Goal: Check status: Check status

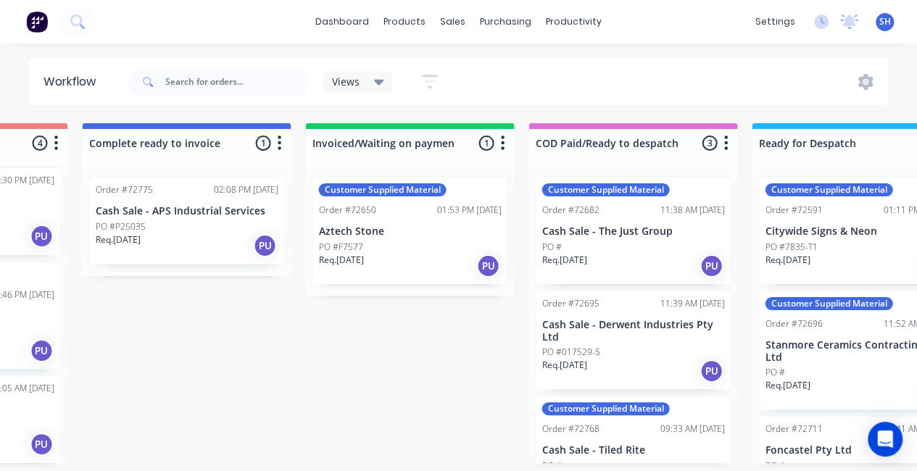
scroll to position [3, 1433]
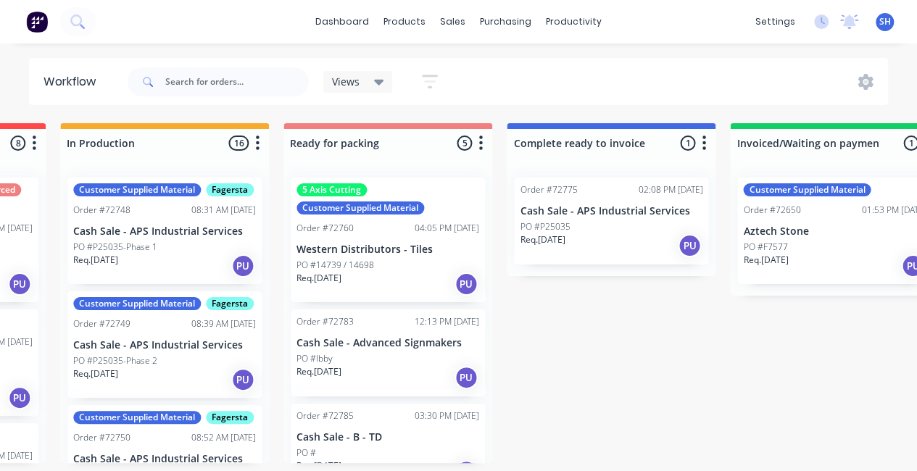
scroll to position [0, 1028]
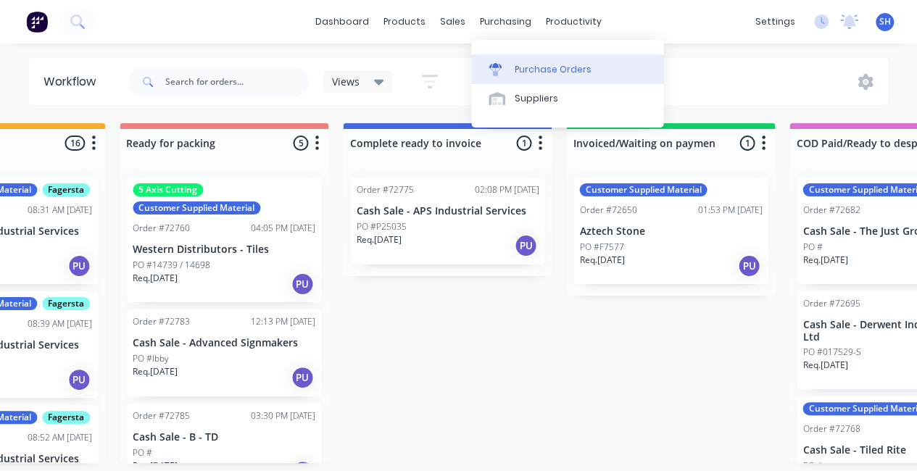
click at [513, 61] on link "Purchase Orders" at bounding box center [567, 68] width 192 height 29
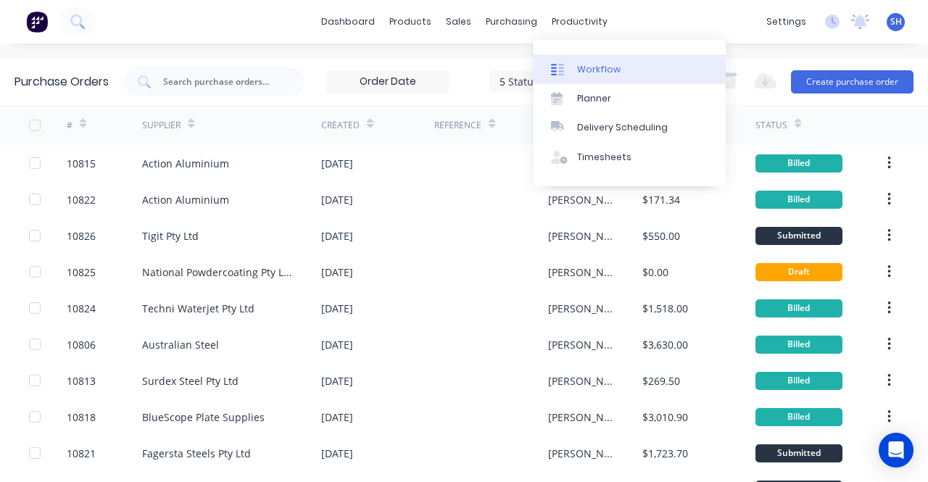
click at [576, 75] on link "Workflow" at bounding box center [630, 68] width 192 height 29
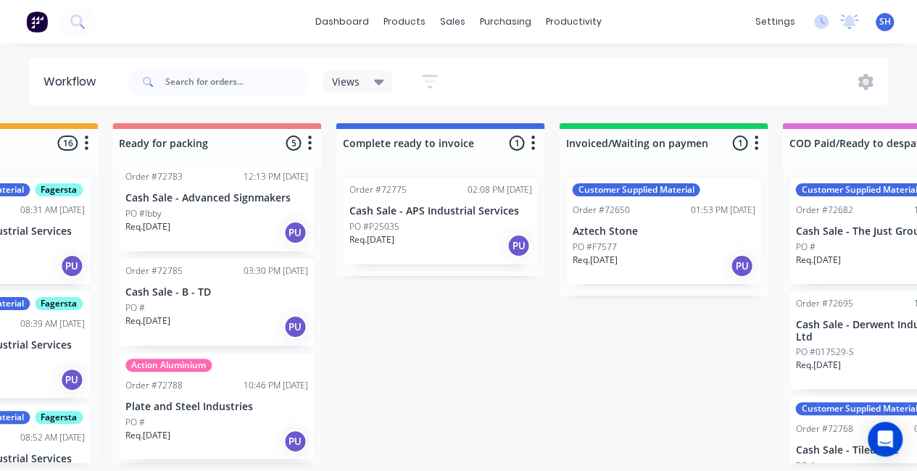
scroll to position [235, 0]
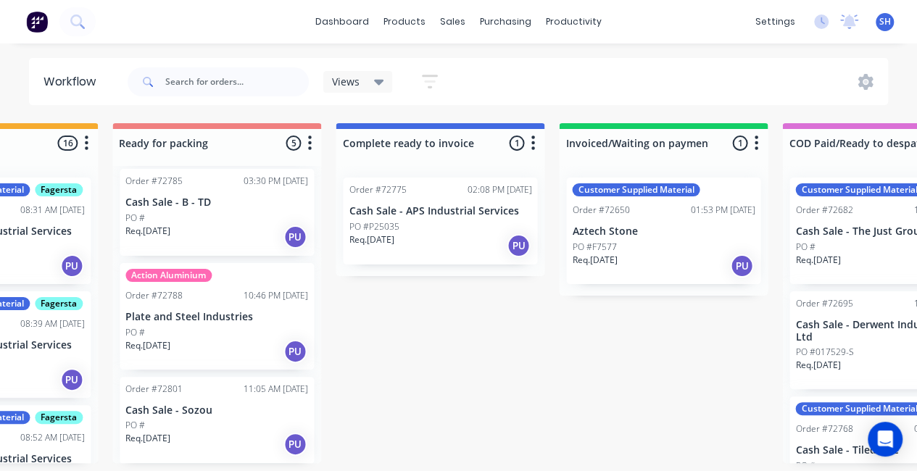
click at [256, 327] on div "PO #" at bounding box center [216, 332] width 183 height 13
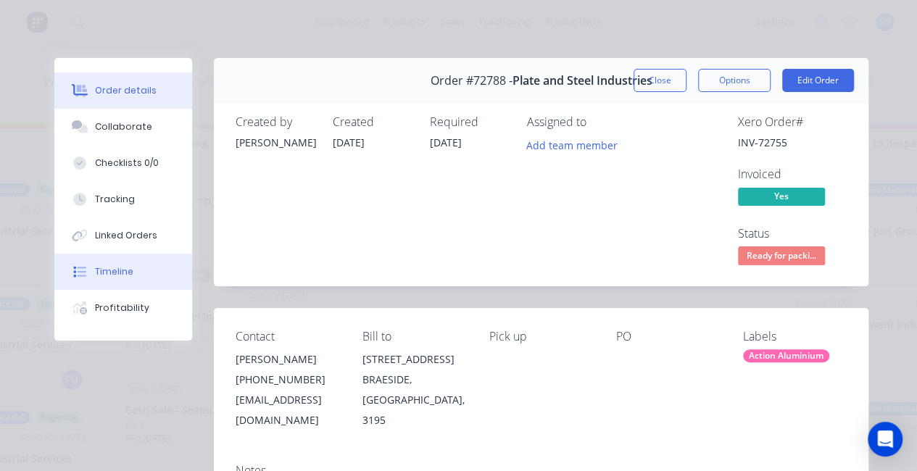
click at [128, 266] on button "Timeline" at bounding box center [123, 272] width 138 height 36
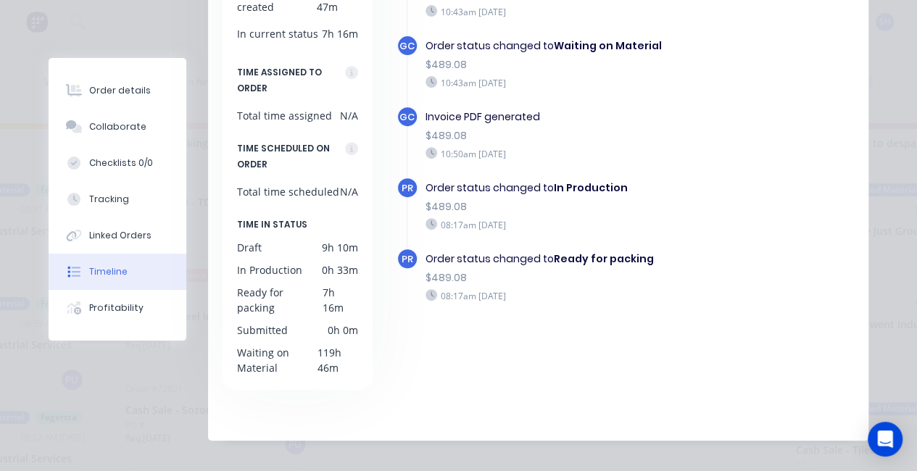
scroll to position [0, 0]
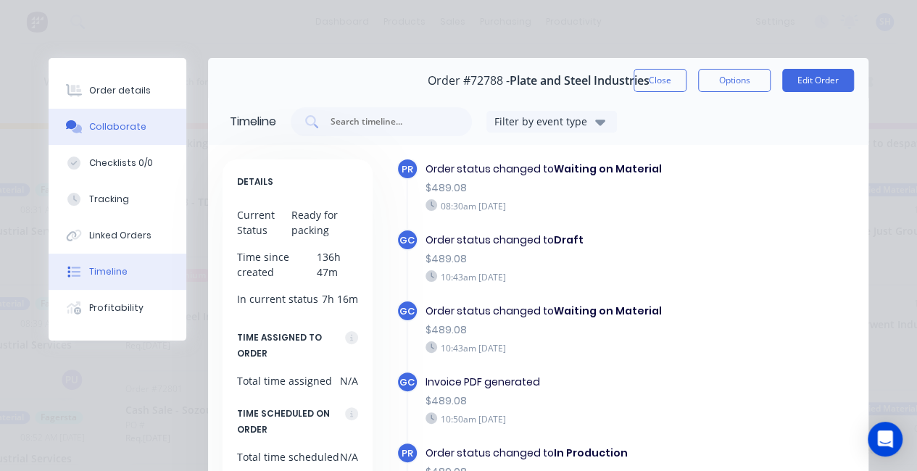
click at [120, 128] on div "Collaborate" at bounding box center [117, 126] width 57 height 13
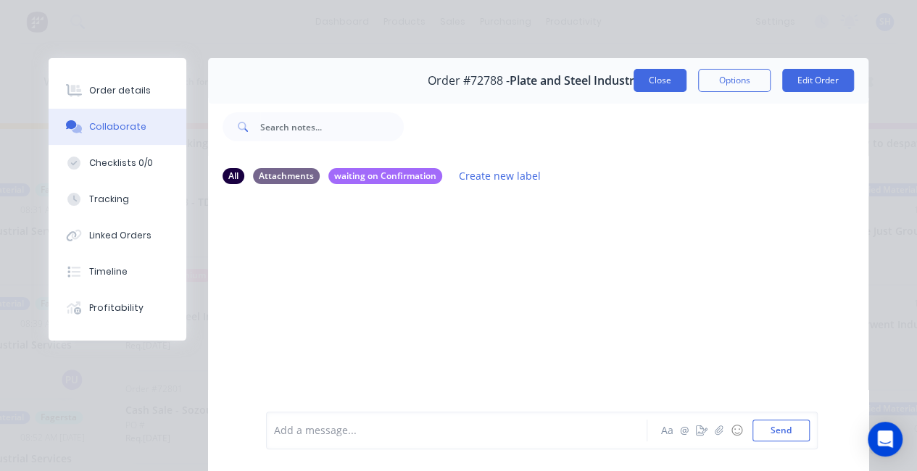
click at [663, 86] on button "Close" at bounding box center [660, 80] width 53 height 23
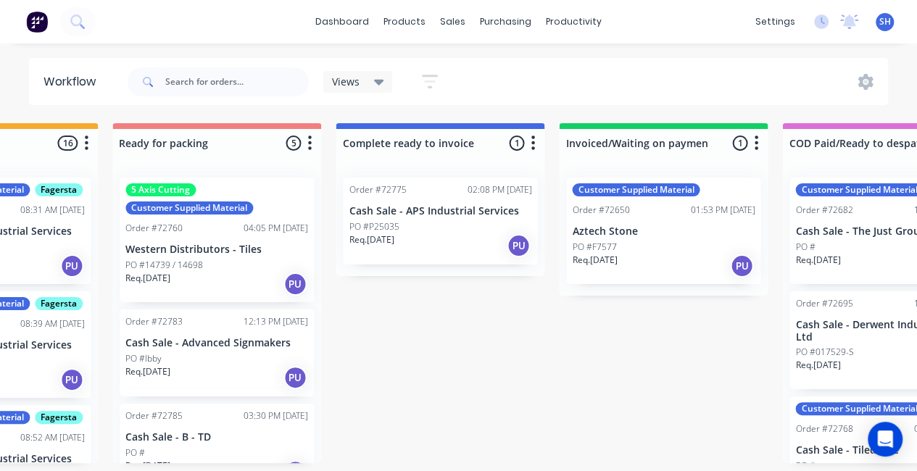
click at [210, 365] on div "Req. 04/09/25 PU" at bounding box center [216, 377] width 183 height 25
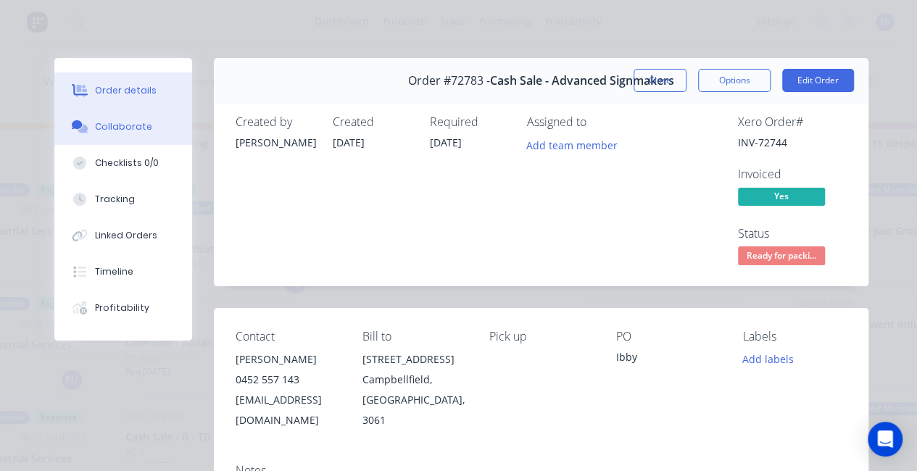
click at [115, 121] on div "Collaborate" at bounding box center [123, 126] width 57 height 13
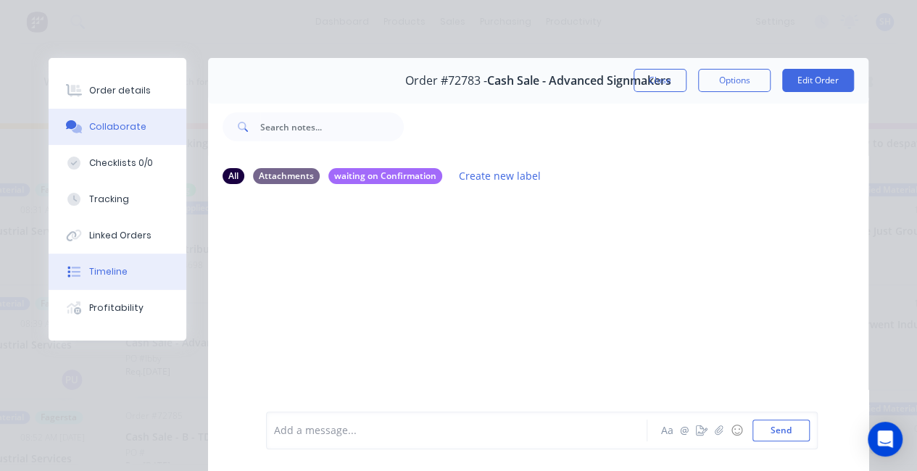
click at [127, 276] on button "Timeline" at bounding box center [118, 272] width 138 height 36
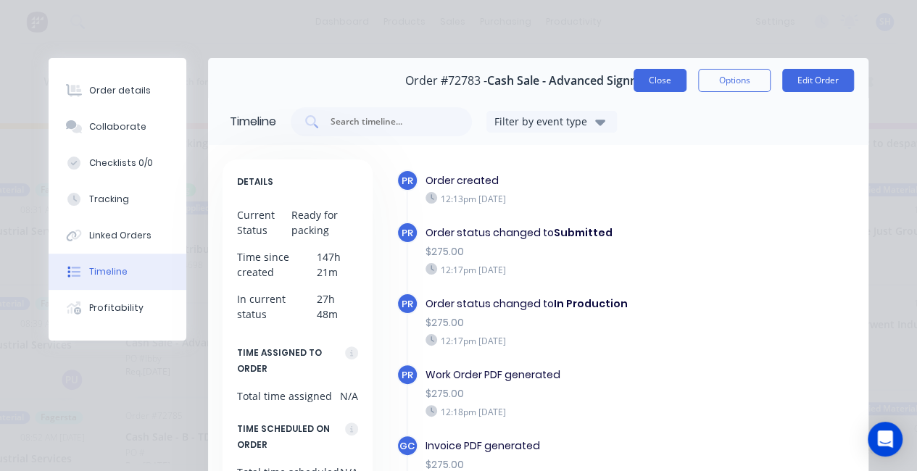
click at [642, 87] on button "Close" at bounding box center [660, 80] width 53 height 23
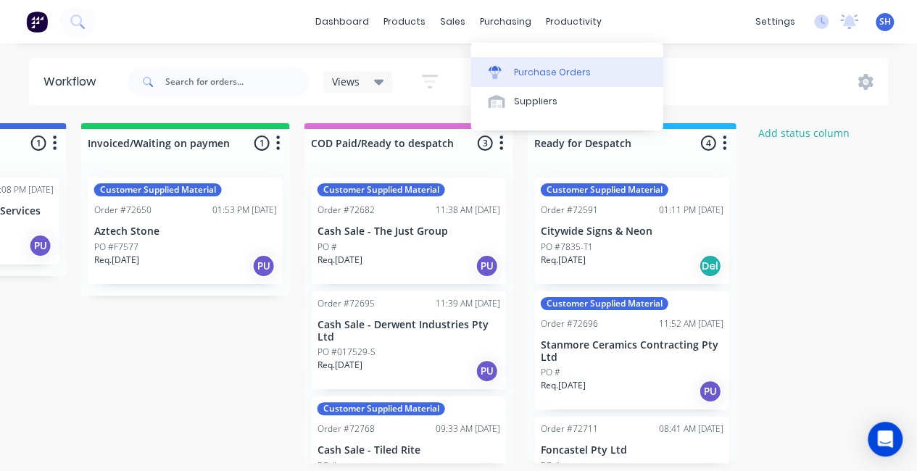
click at [511, 72] on link "Purchase Orders" at bounding box center [567, 71] width 192 height 29
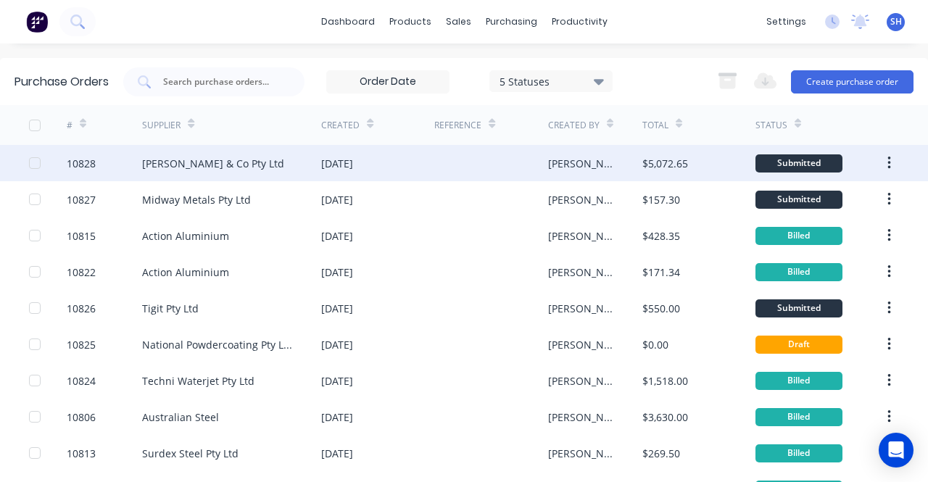
click at [470, 173] on div at bounding box center [490, 163] width 113 height 36
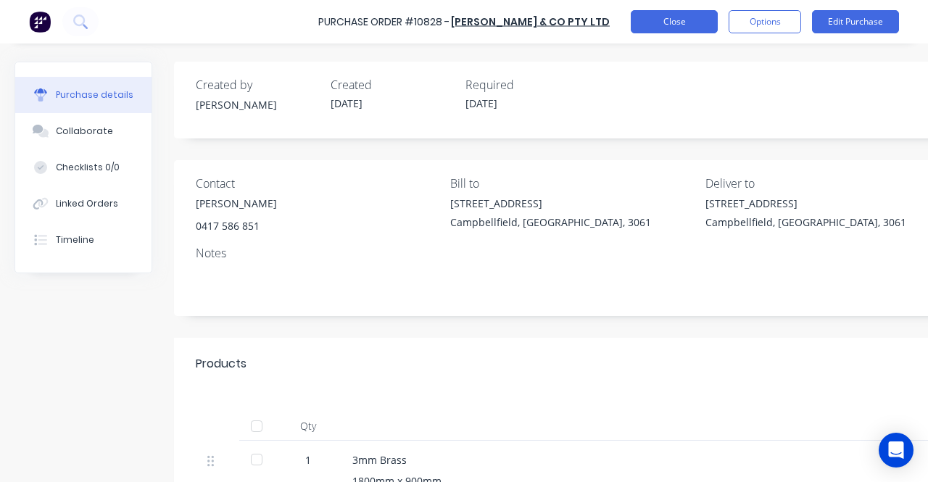
click at [674, 27] on button "Close" at bounding box center [674, 21] width 87 height 23
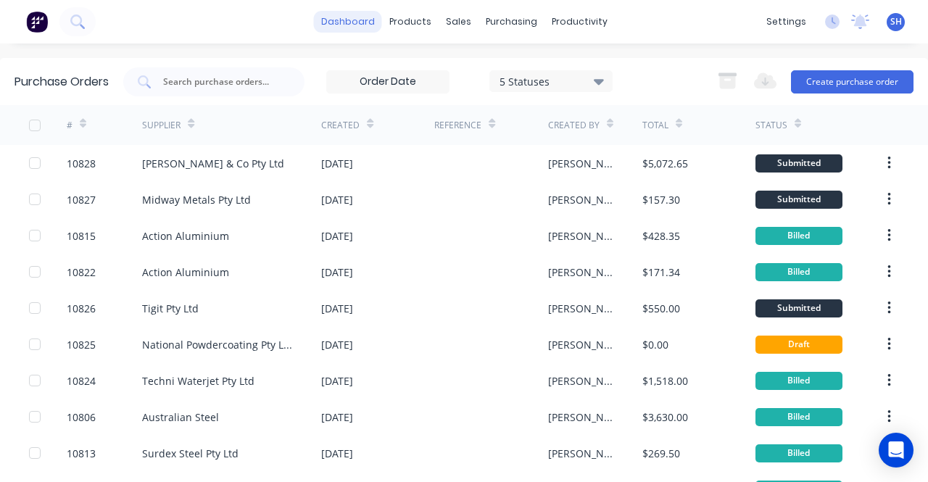
click at [336, 29] on link "dashboard" at bounding box center [348, 22] width 68 height 22
